Goal: Transaction & Acquisition: Register for event/course

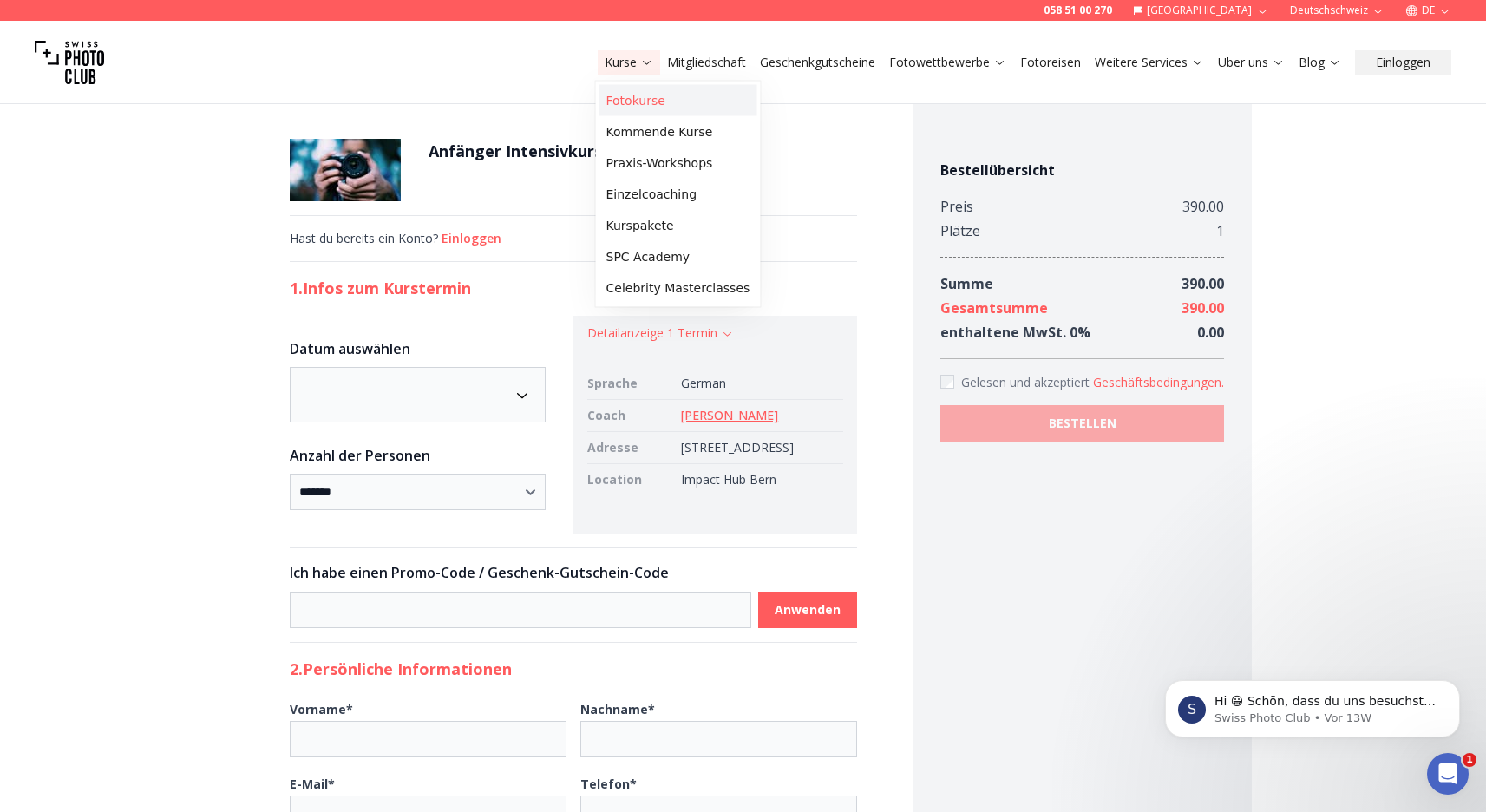
click at [643, 106] on link "Fotokurse" at bounding box center [678, 100] width 158 height 31
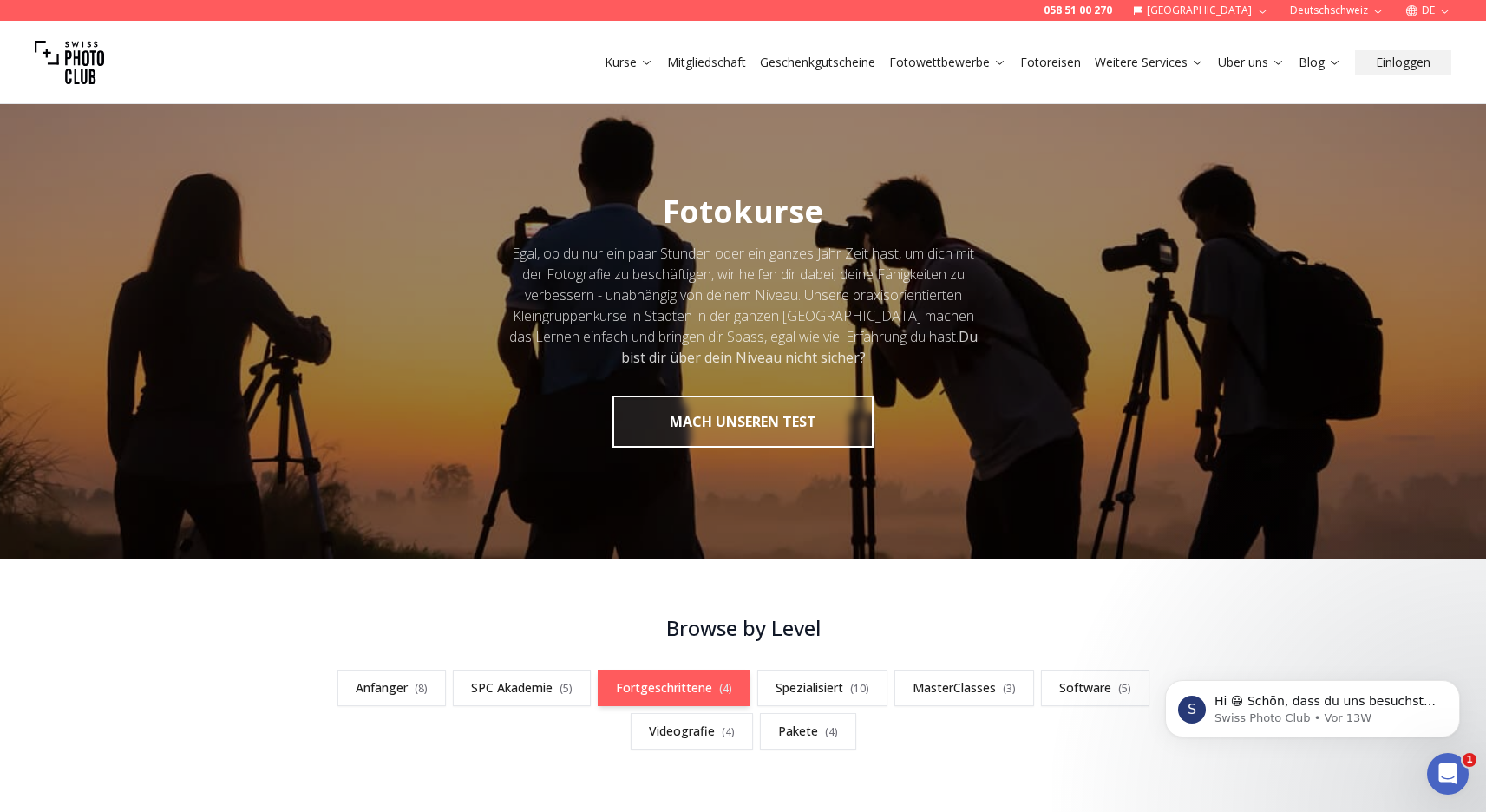
click at [695, 691] on link "Fortgeschrittene ( 4 )" at bounding box center [674, 688] width 152 height 36
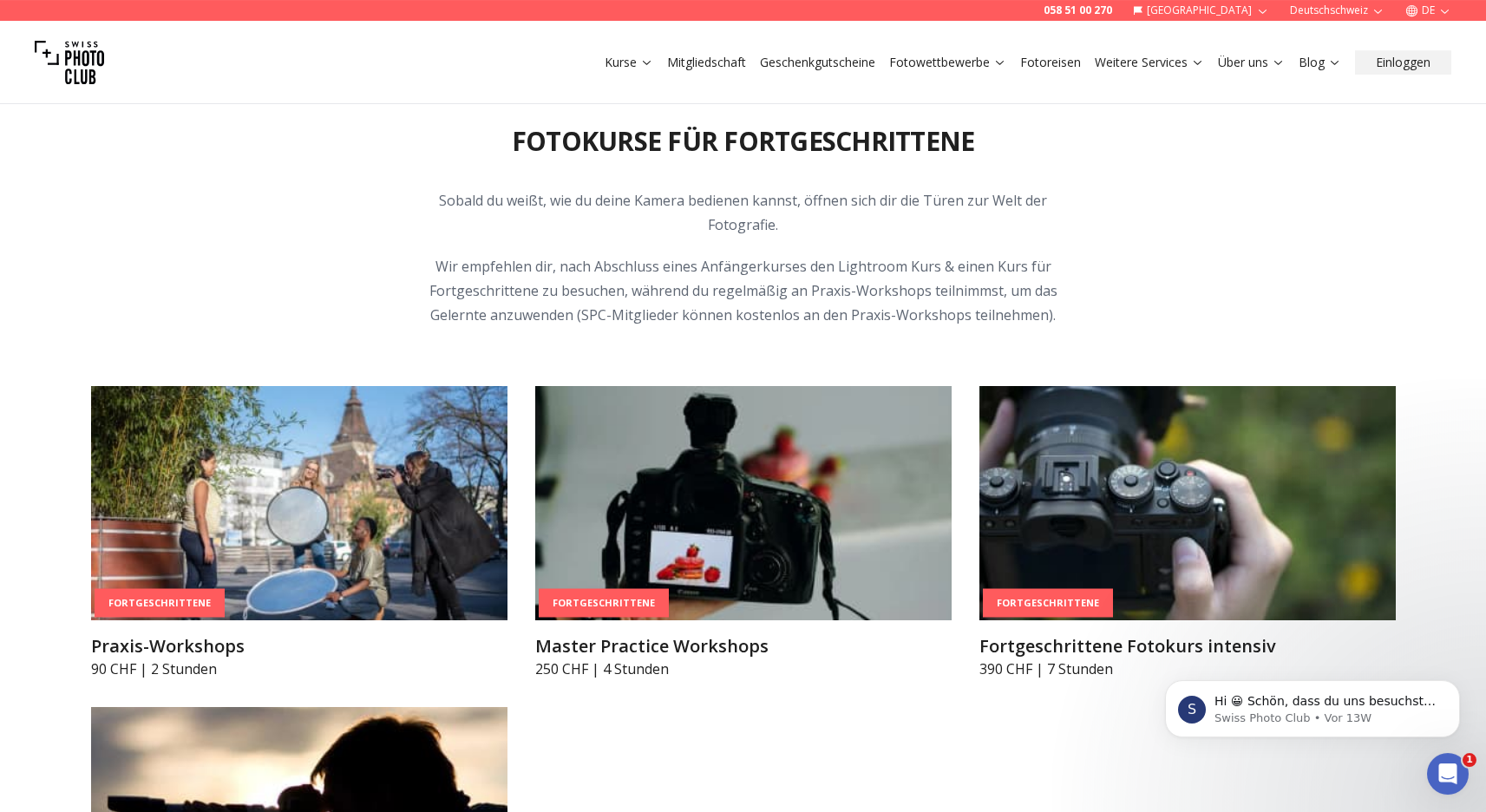
scroll to position [2846, 0]
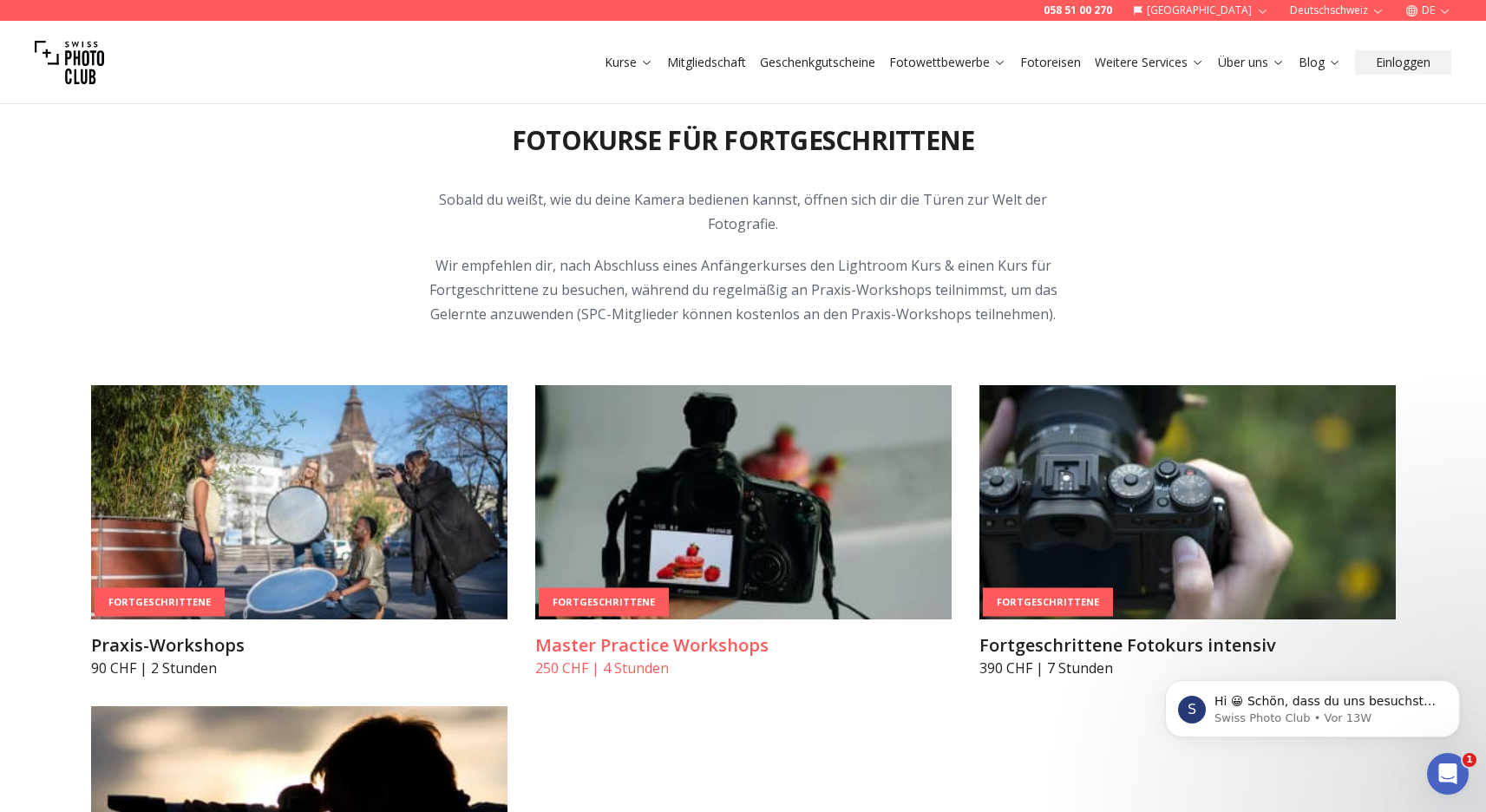
click at [704, 645] on h3 "Master Practice Workshops" at bounding box center [743, 645] width 417 height 25
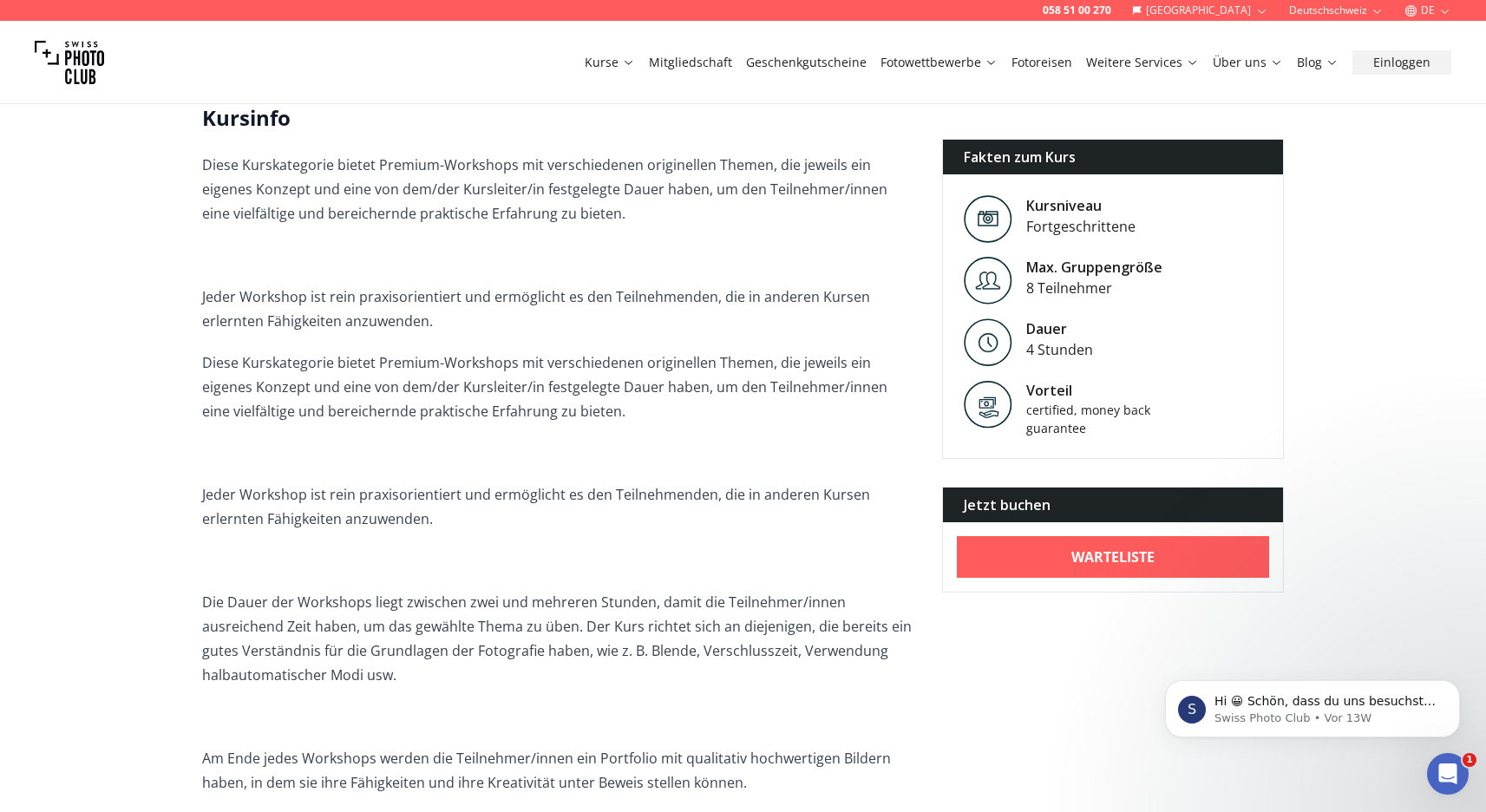
scroll to position [494, 0]
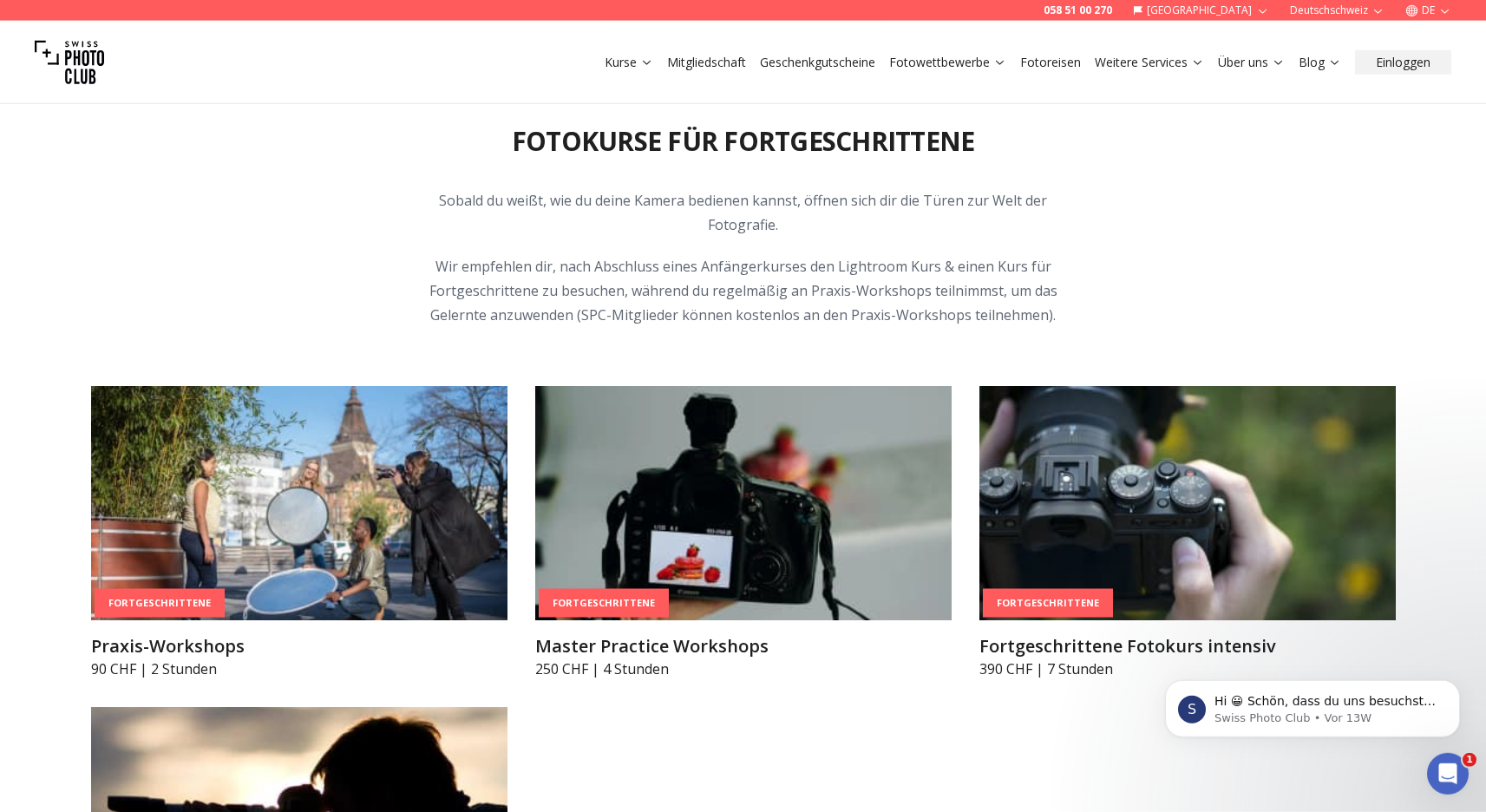
scroll to position [2846, 0]
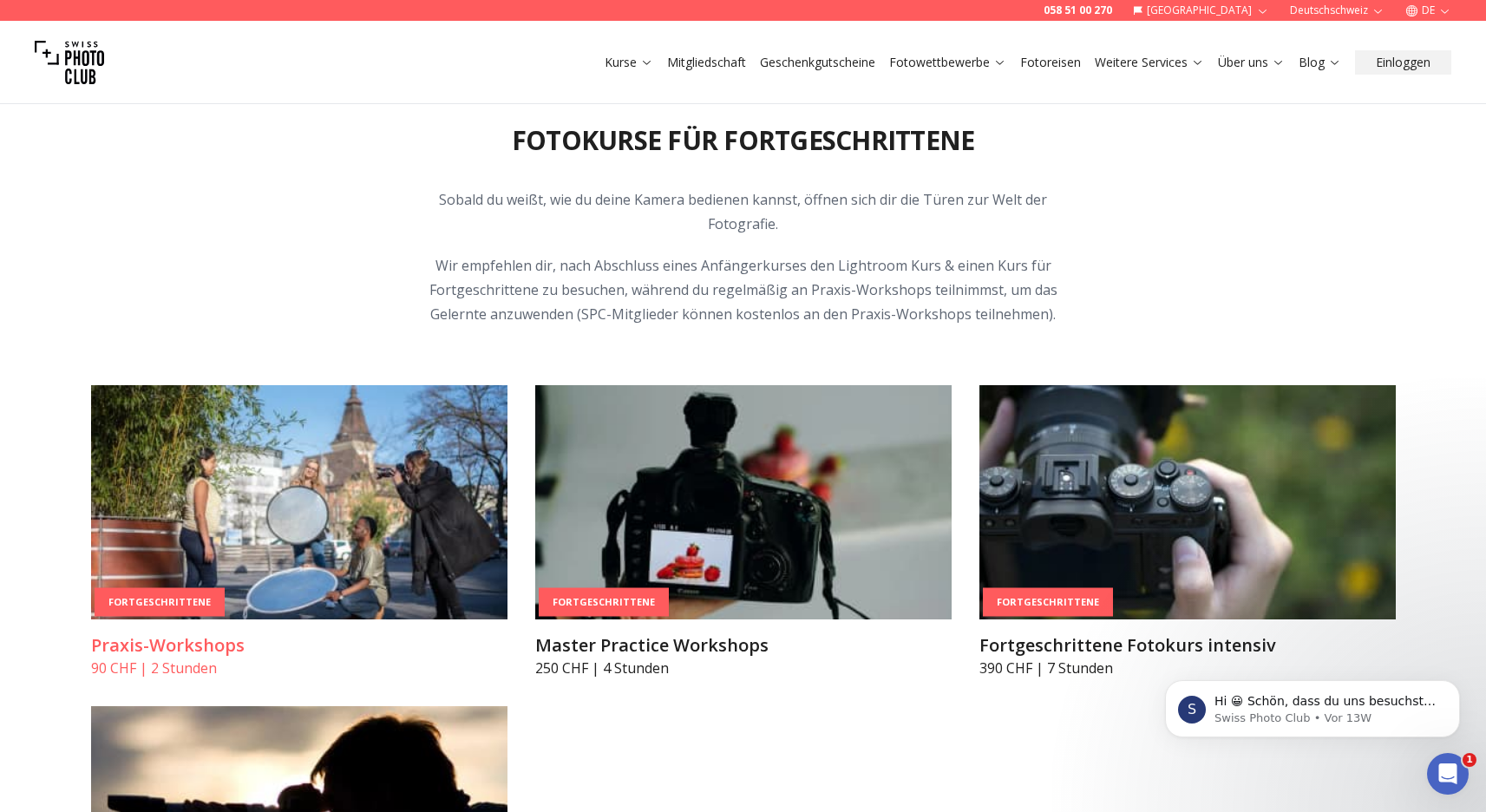
click at [224, 649] on h3 "Praxis-Workshops" at bounding box center [299, 645] width 417 height 25
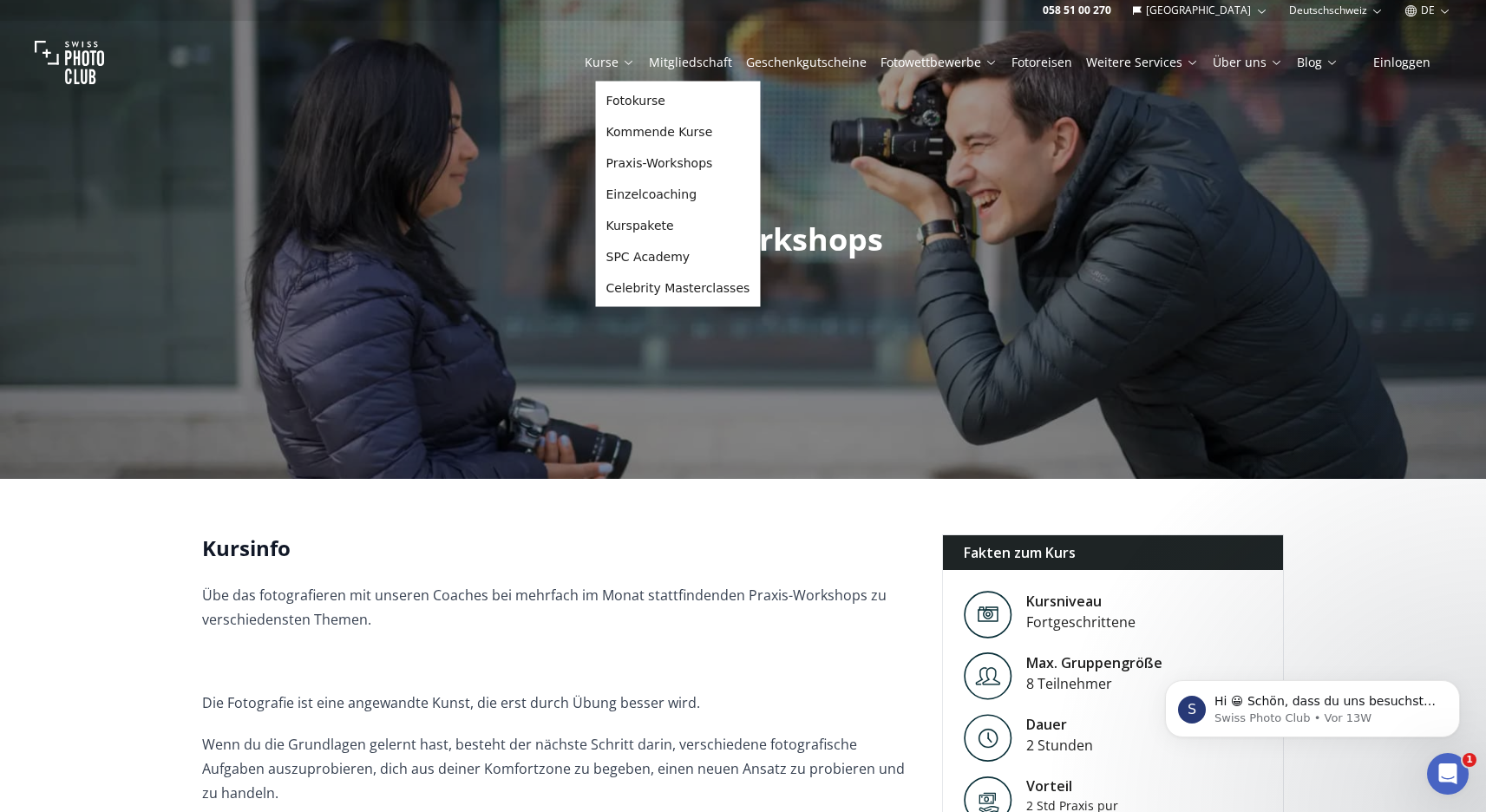
click at [633, 61] on icon at bounding box center [628, 63] width 8 height 5
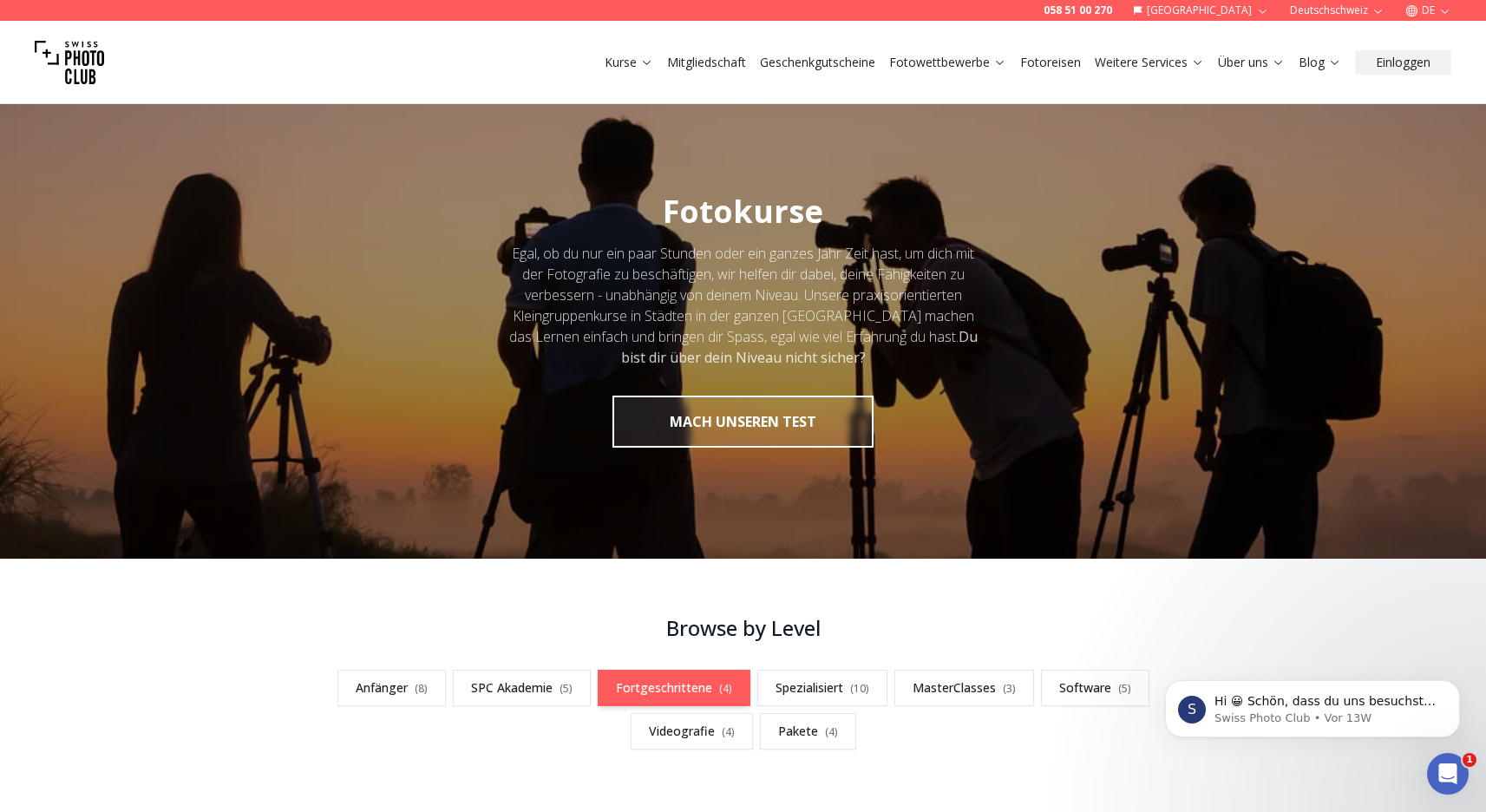
click at [688, 694] on link "Fortgeschrittene ( 4 )" at bounding box center [674, 688] width 152 height 36
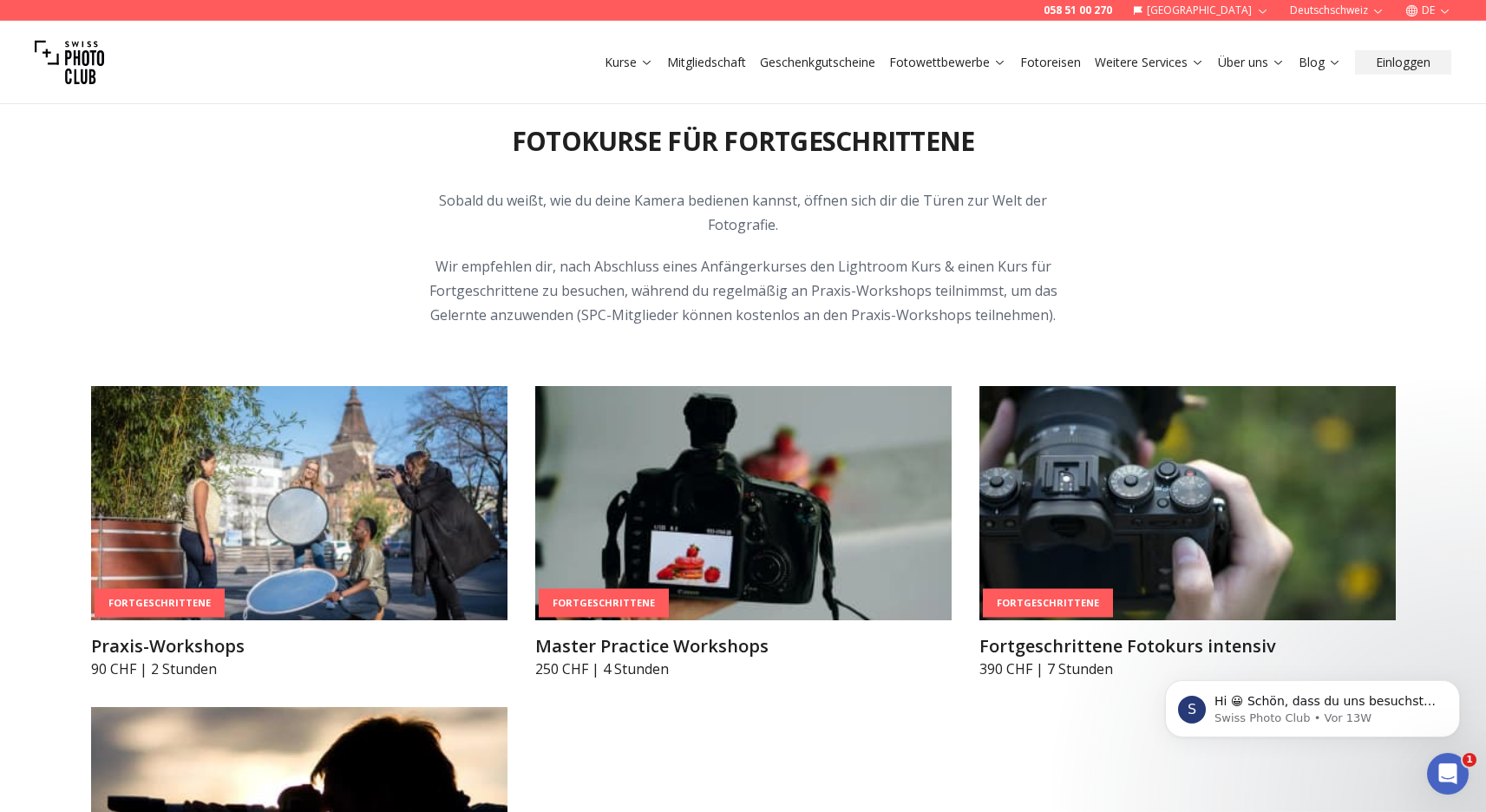
scroll to position [2846, 0]
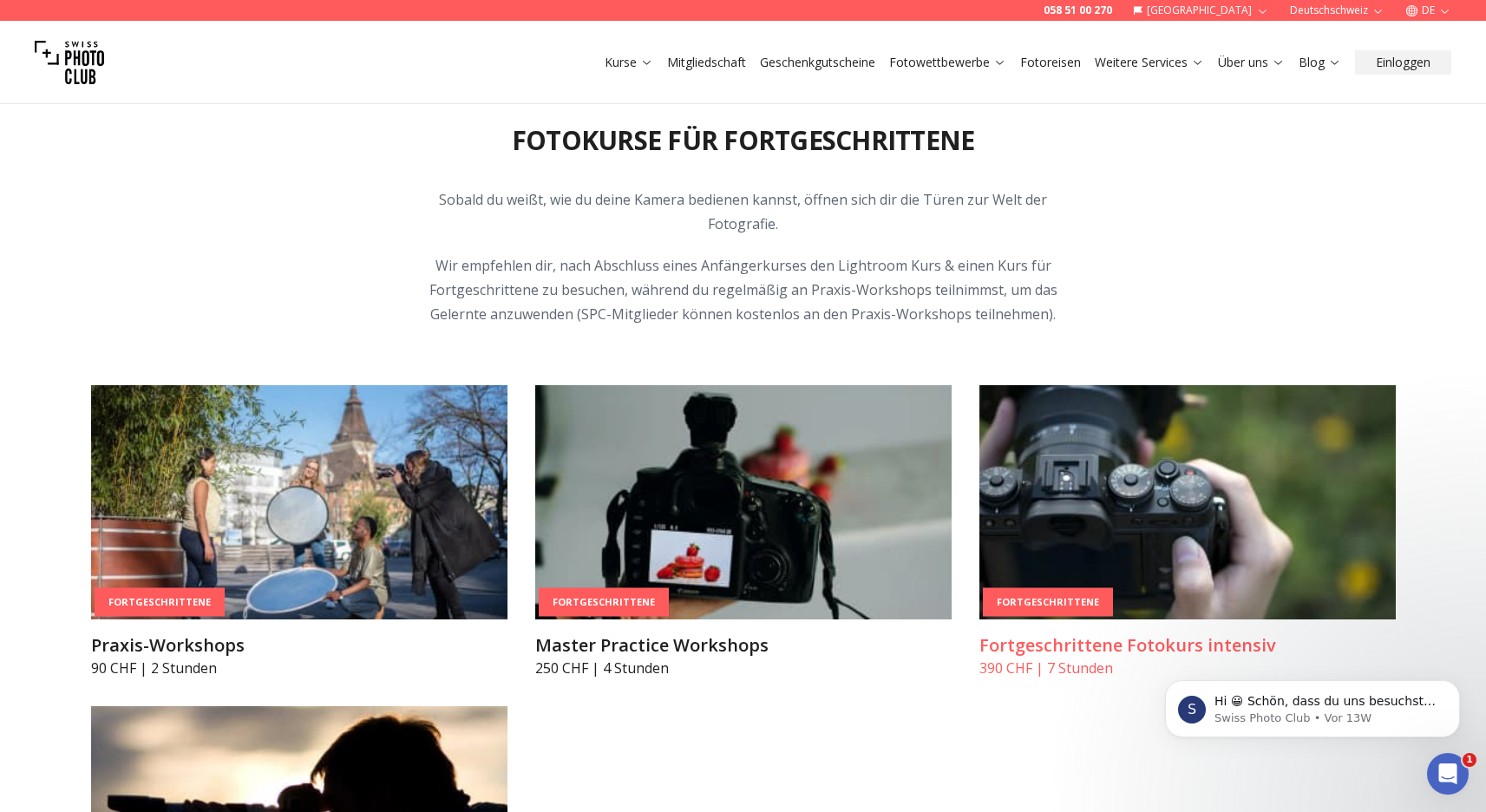
click at [1083, 646] on h3 "Fortgeschrittene Fotokurs intensiv" at bounding box center [1187, 645] width 417 height 25
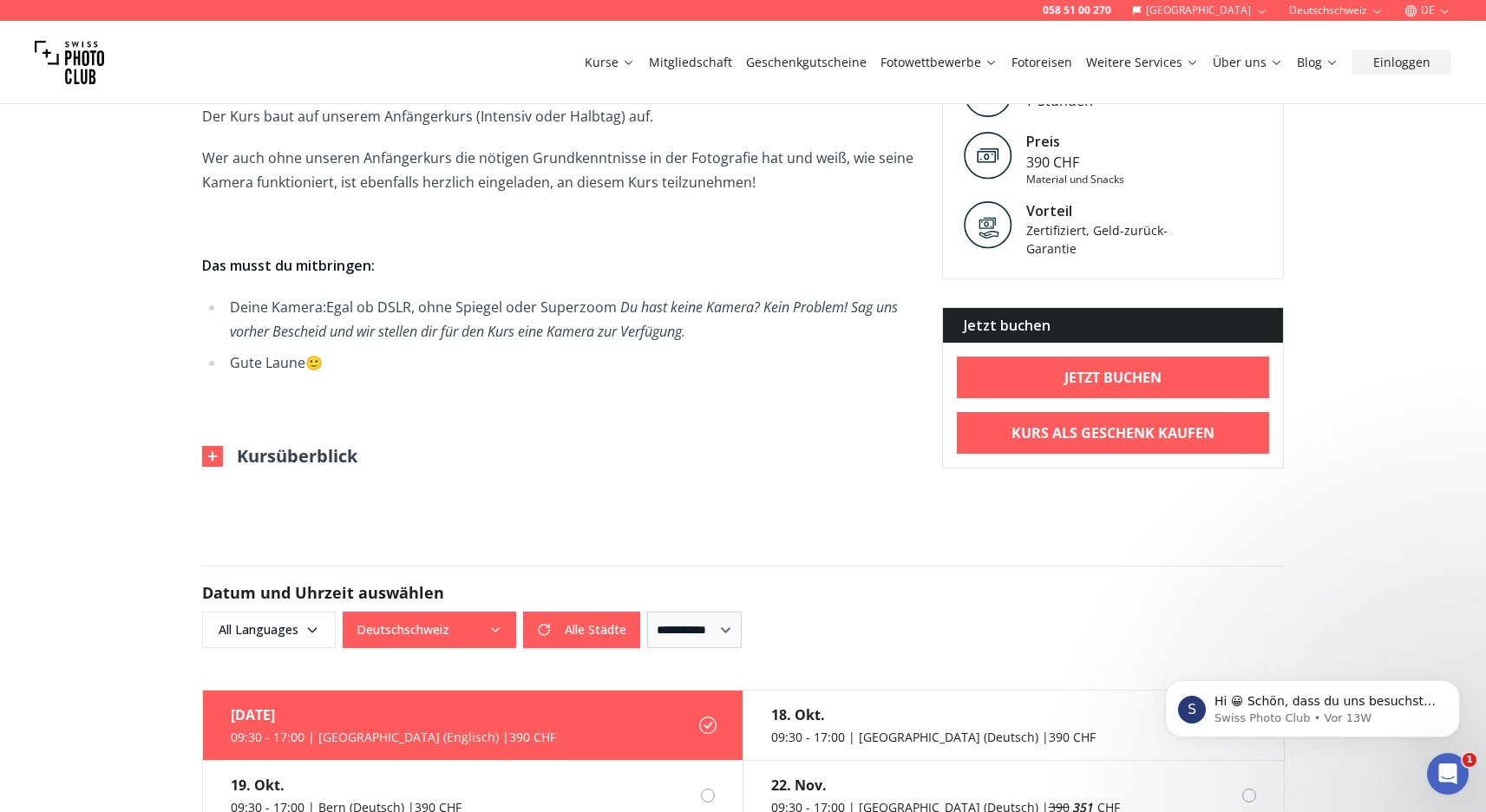
scroll to position [910, 0]
click at [211, 457] on img at bounding box center [212, 455] width 21 height 21
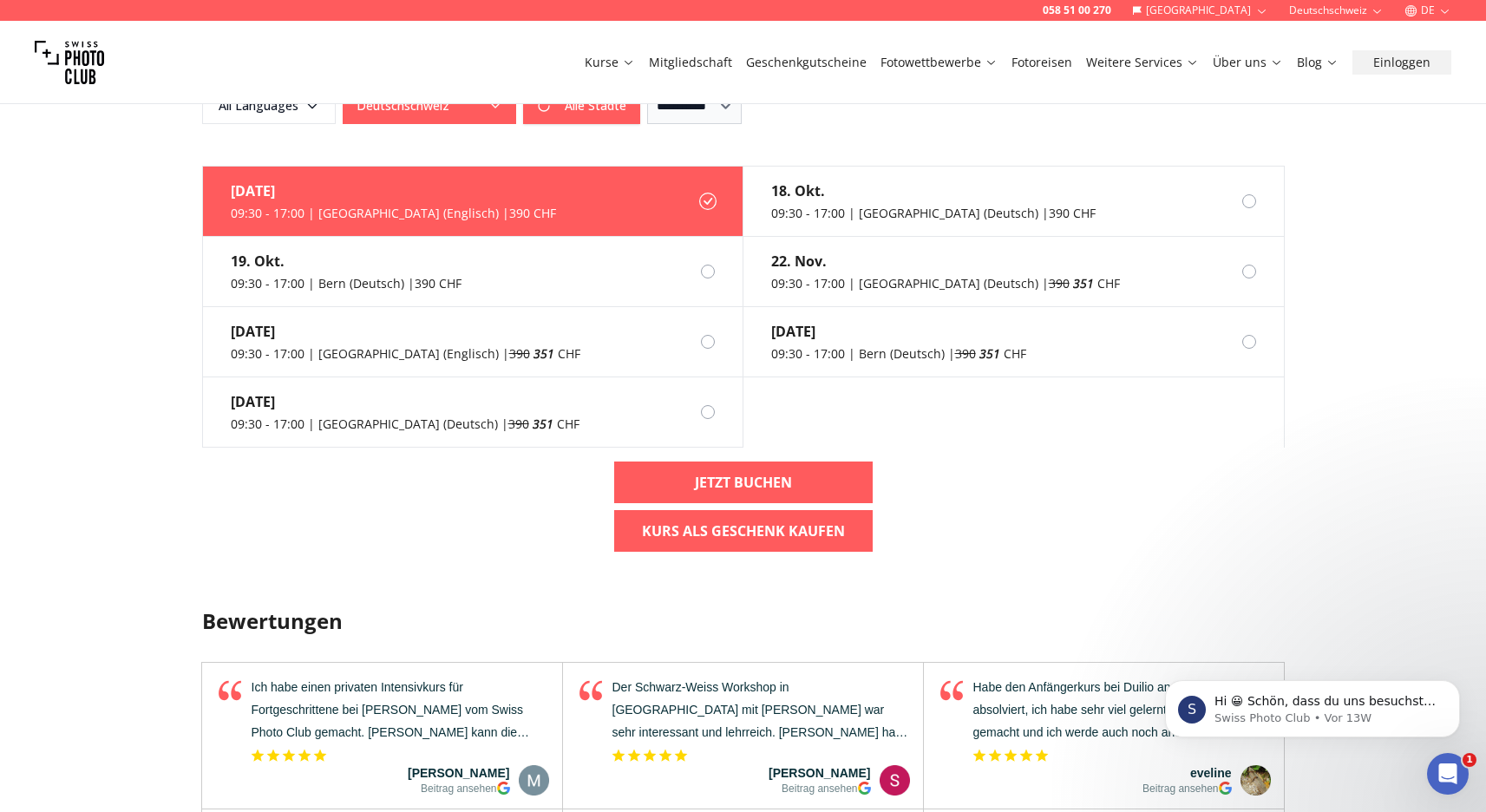
scroll to position [1987, 0]
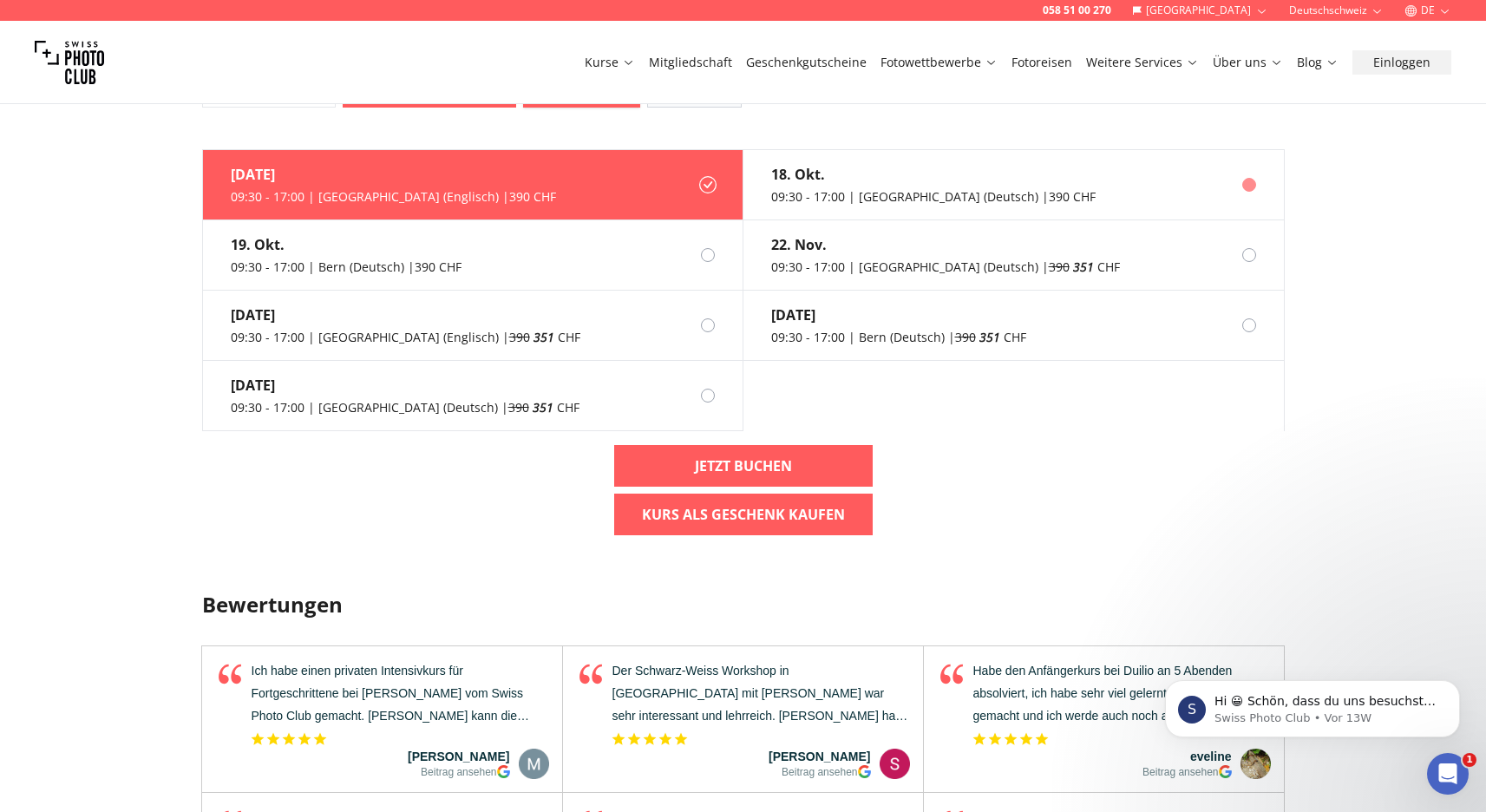
click at [823, 192] on div "09:30 - 17:00 | [GEOGRAPHIC_DATA] (Deutsch) | 390 CHF" at bounding box center [934, 196] width 325 height 17
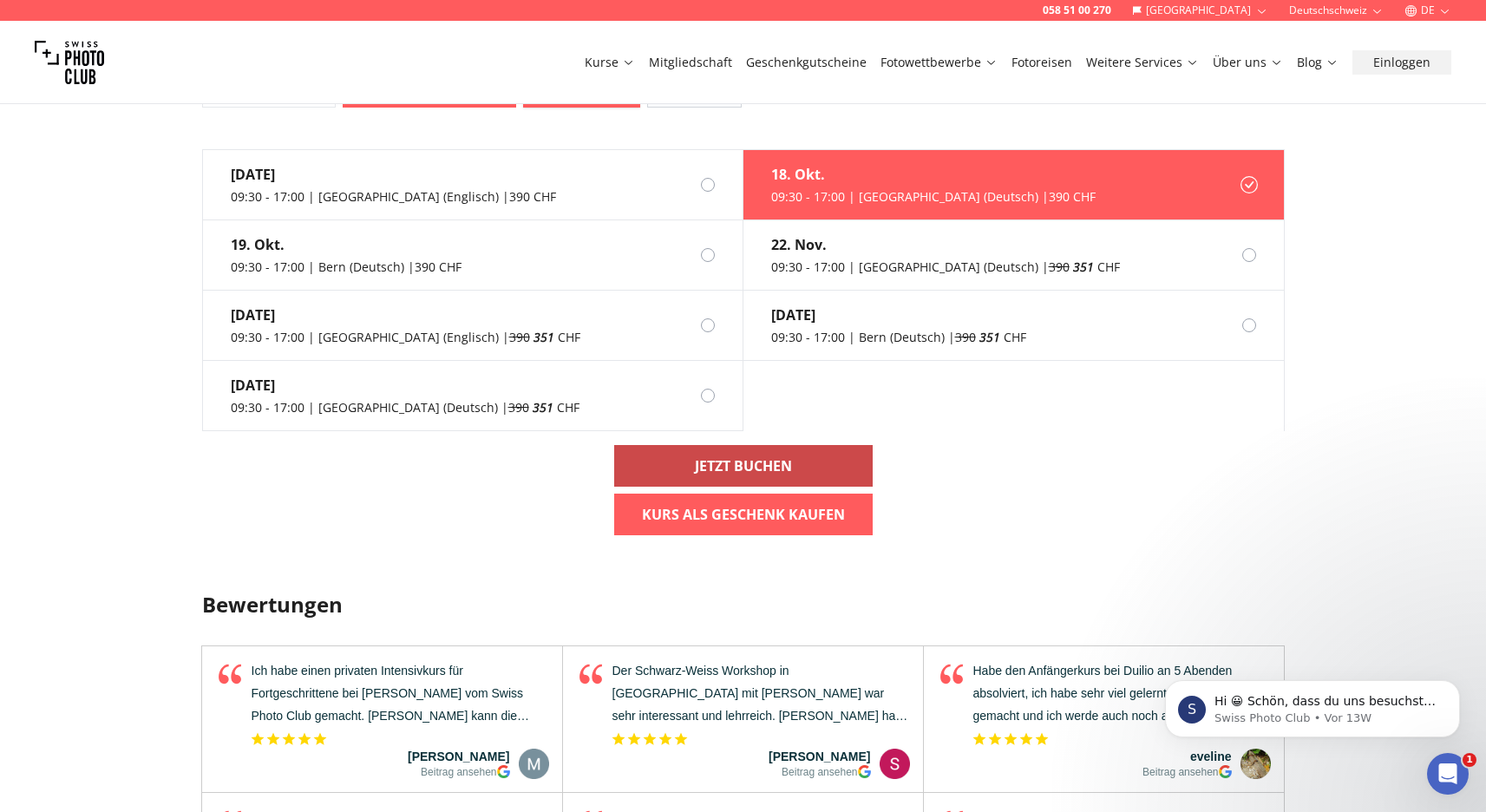
click at [738, 480] on link "Jetzt buchen" at bounding box center [744, 466] width 259 height 42
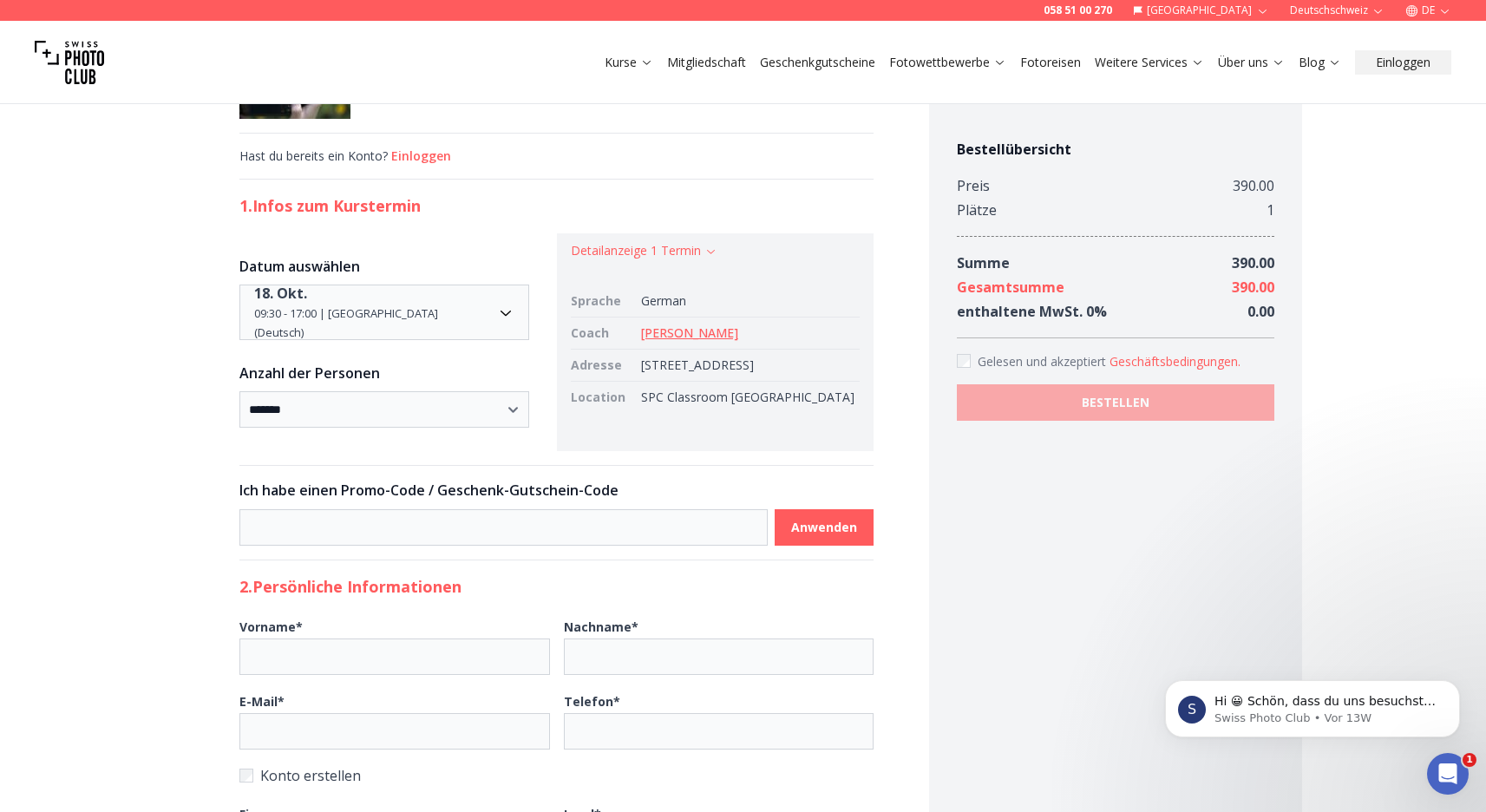
scroll to position [80, 0]
drag, startPoint x: 652, startPoint y: 365, endPoint x: 653, endPoint y: 379, distance: 14.0
click at [653, 379] on td "[STREET_ADDRESS]" at bounding box center [748, 366] width 226 height 32
copy td "[STREET_ADDRESS],"
click at [223, 288] on div "**********" at bounding box center [556, 661] width 745 height 1317
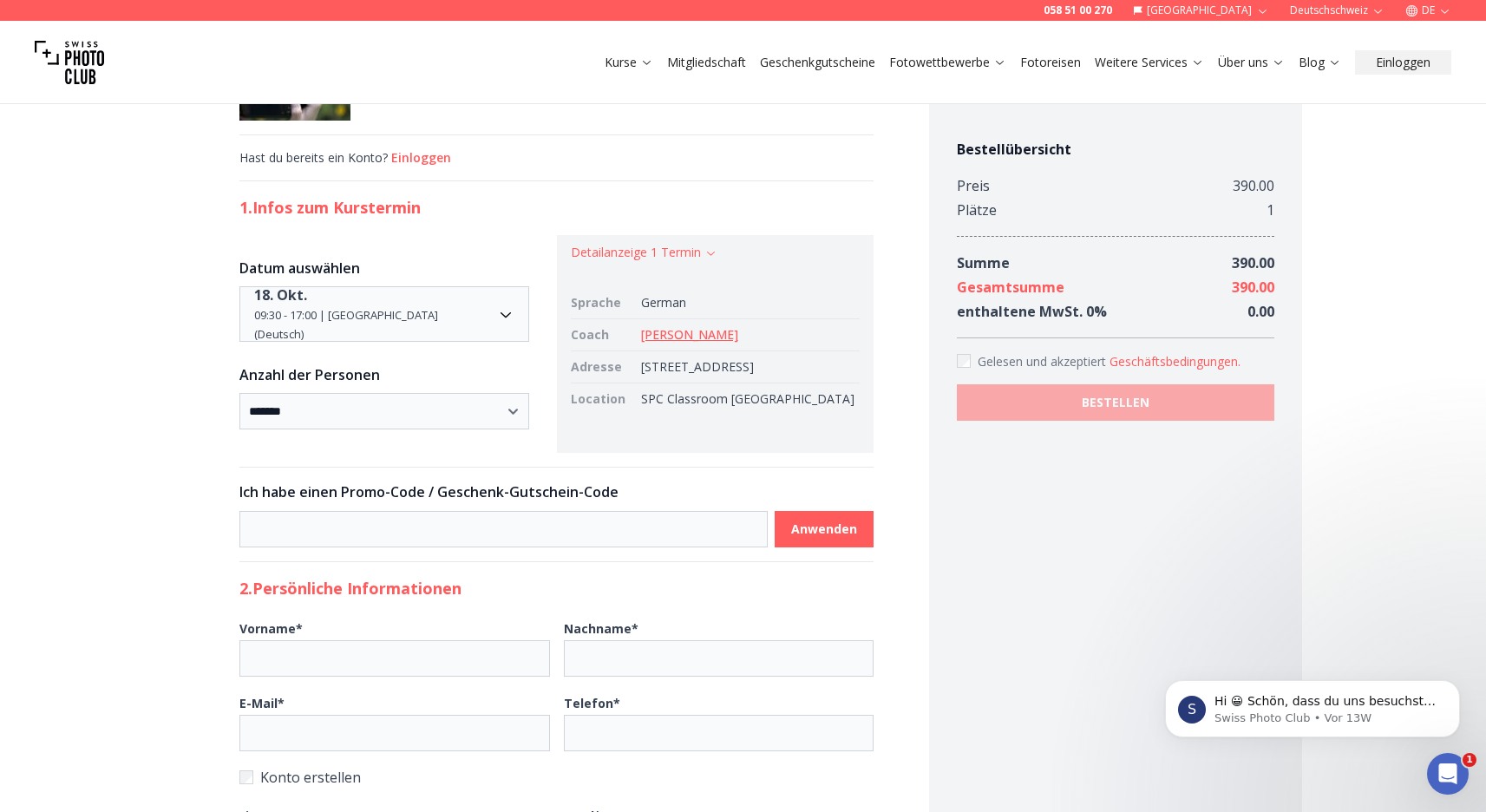
click at [727, 335] on link "[PERSON_NAME]" at bounding box center [689, 334] width 98 height 16
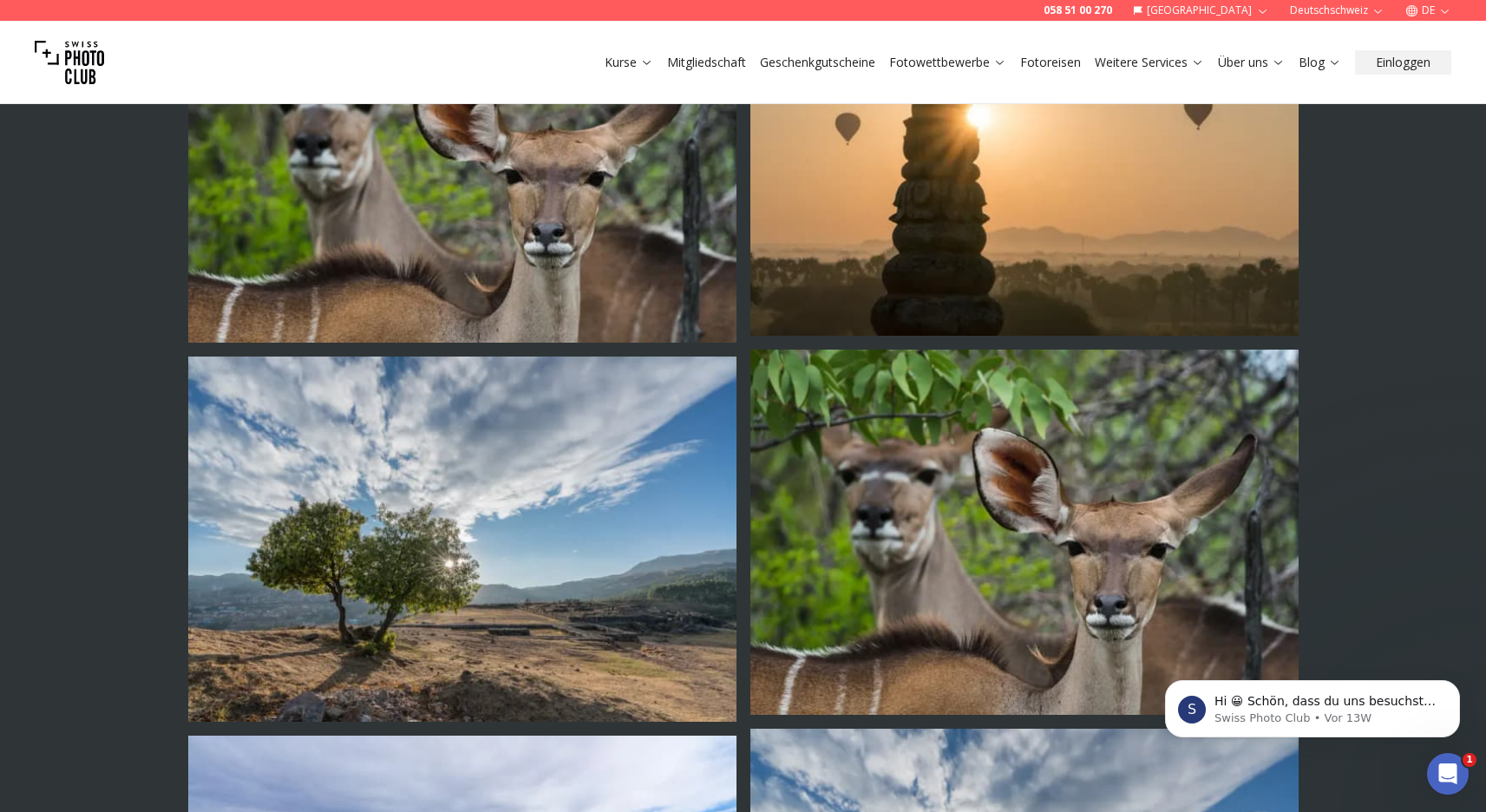
scroll to position [1235, 0]
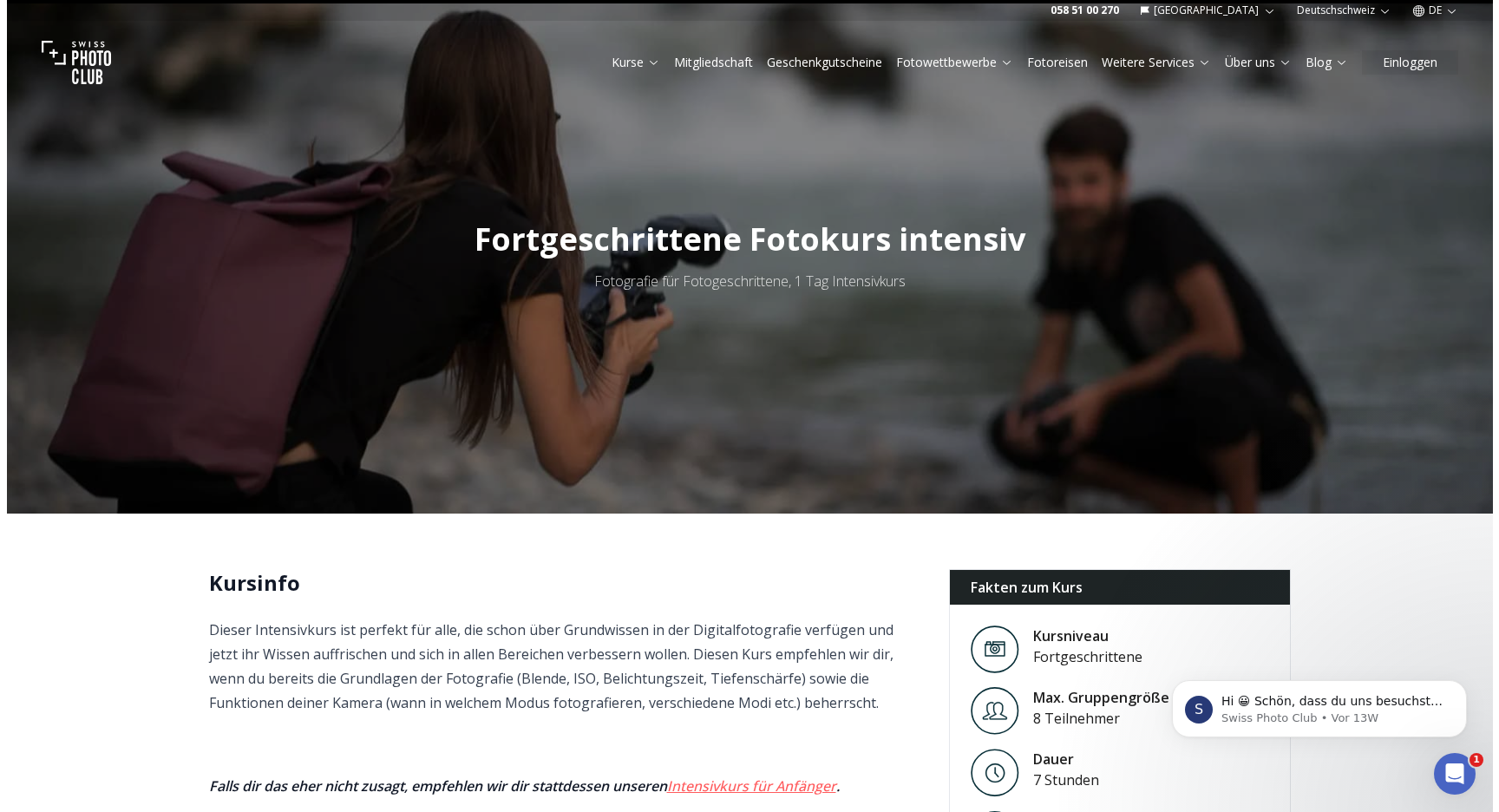
scroll to position [170, 0]
